Goal: Task Accomplishment & Management: Manage account settings

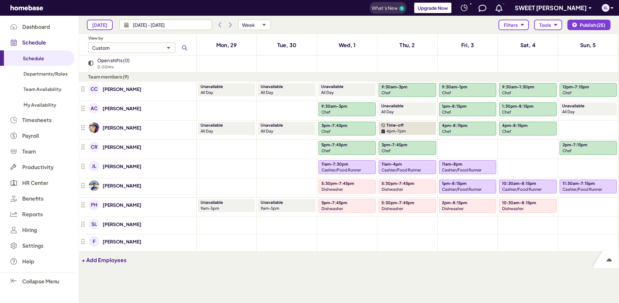
scroll to position [264, 535]
click at [231, 25] on icon "Next period" at bounding box center [230, 24] width 5 height 5
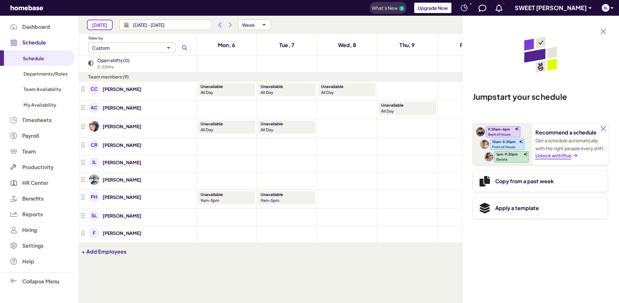
click at [219, 26] on icon "Previous period" at bounding box center [219, 24] width 5 height 5
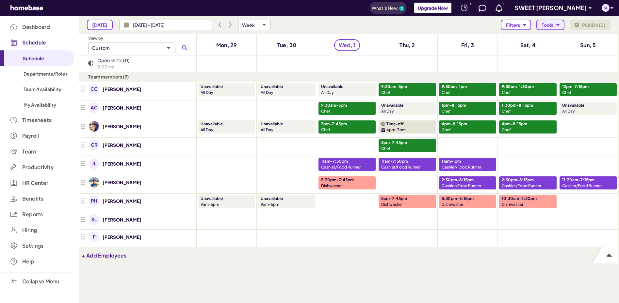
click at [559, 25] on div "button" at bounding box center [558, 25] width 4 height 4
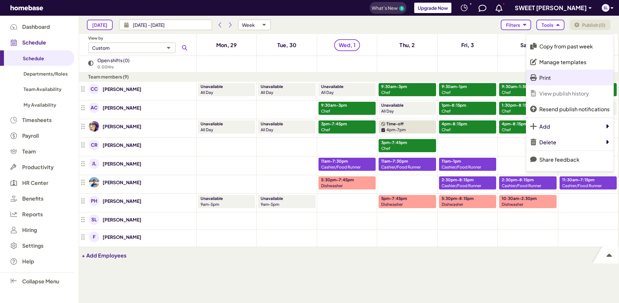
click at [550, 77] on p "Print" at bounding box center [544, 77] width 11 height 7
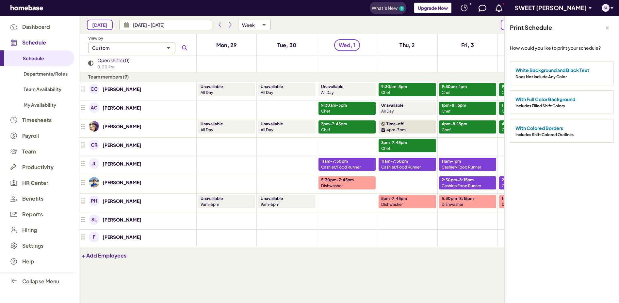
click at [549, 72] on span "White Background and Black Text" at bounding box center [553, 70] width 74 height 6
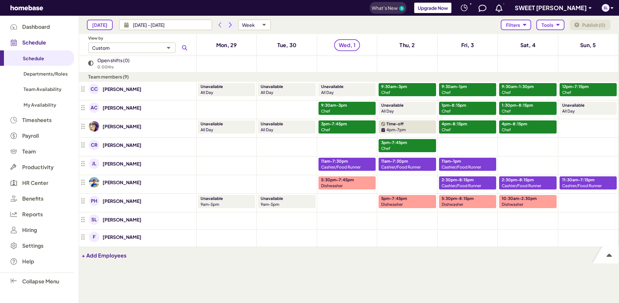
click at [229, 25] on icon "Next period" at bounding box center [230, 24] width 3 height 5
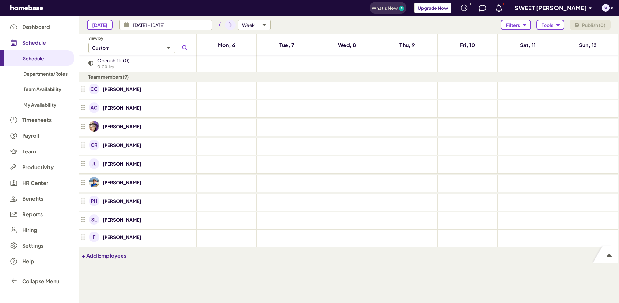
type input "[DATE] - [DATE]"
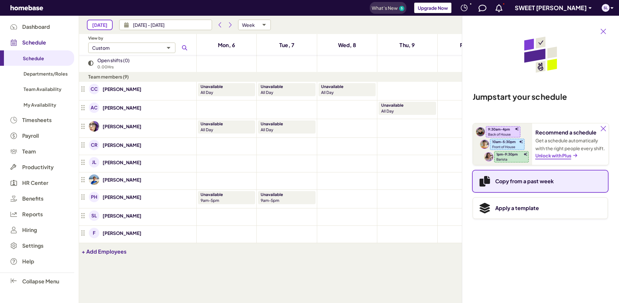
click at [530, 183] on p "Copy from a past week" at bounding box center [524, 181] width 58 height 8
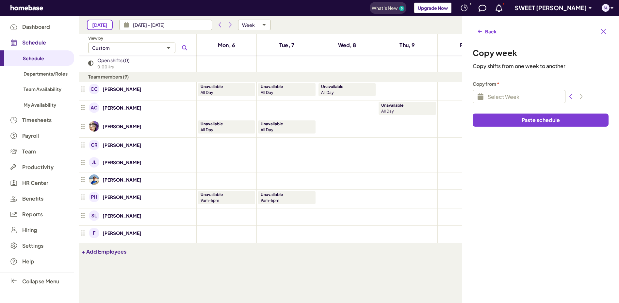
type input "[DATE] - [DATE]"
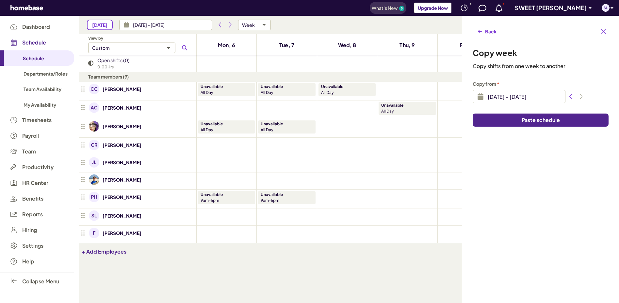
click at [543, 123] on span "Paste schedule" at bounding box center [541, 120] width 38 height 7
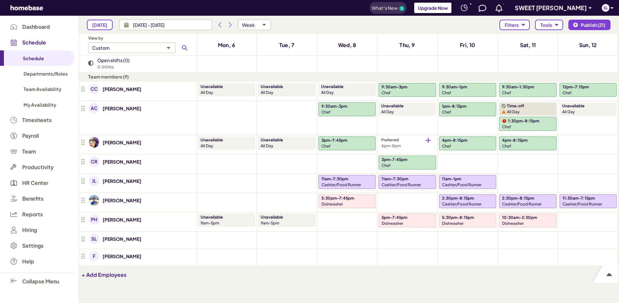
click at [398, 143] on p "4pm-8pm" at bounding box center [407, 146] width 52 height 6
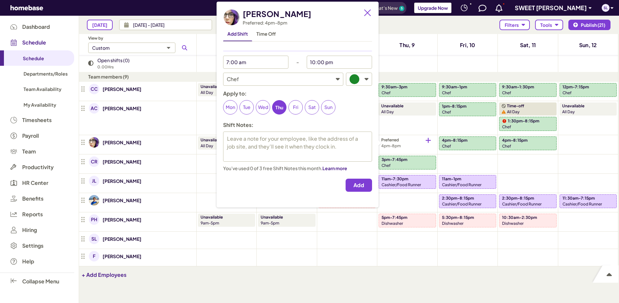
type textarea "x"
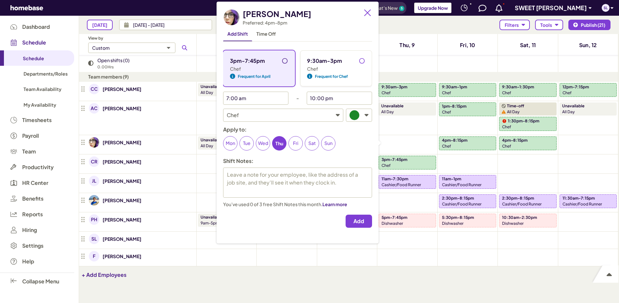
click at [283, 61] on input "3pm-7:45pm" at bounding box center [287, 63] width 10 height 10
radio input "true"
type textarea "x"
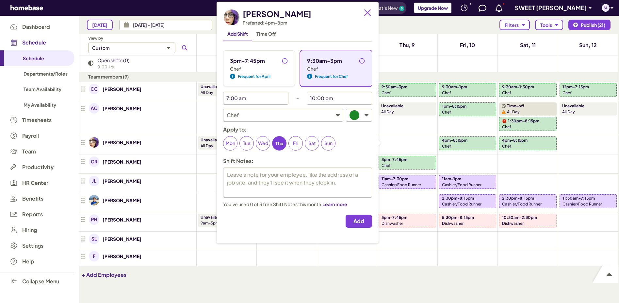
type input "3:00 pm"
type input "7:45 pm"
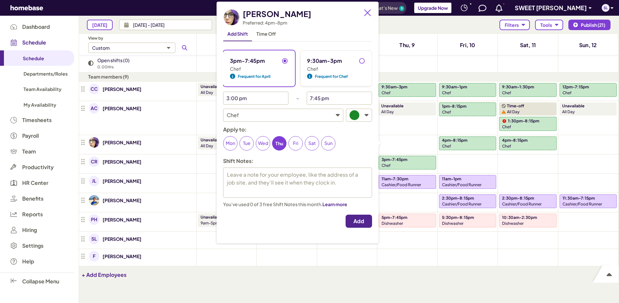
click at [358, 222] on span "Add" at bounding box center [359, 221] width 11 height 7
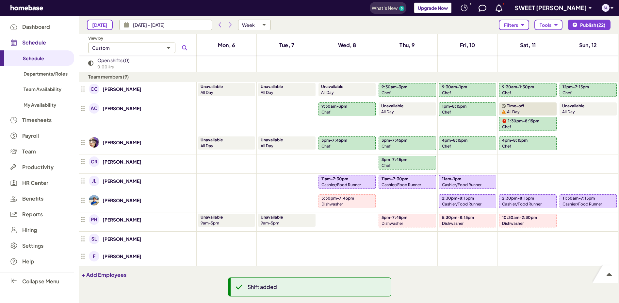
click at [398, 162] on div "Chef" at bounding box center [407, 165] width 51 height 6
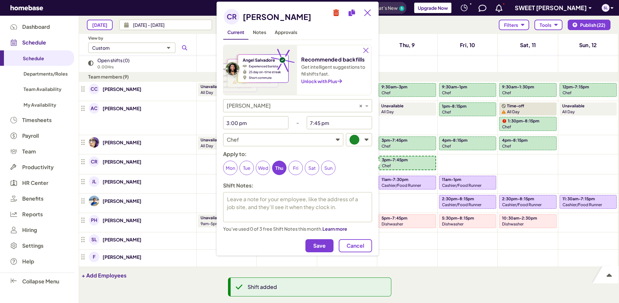
type textarea "x"
